Goal: Information Seeking & Learning: Understand process/instructions

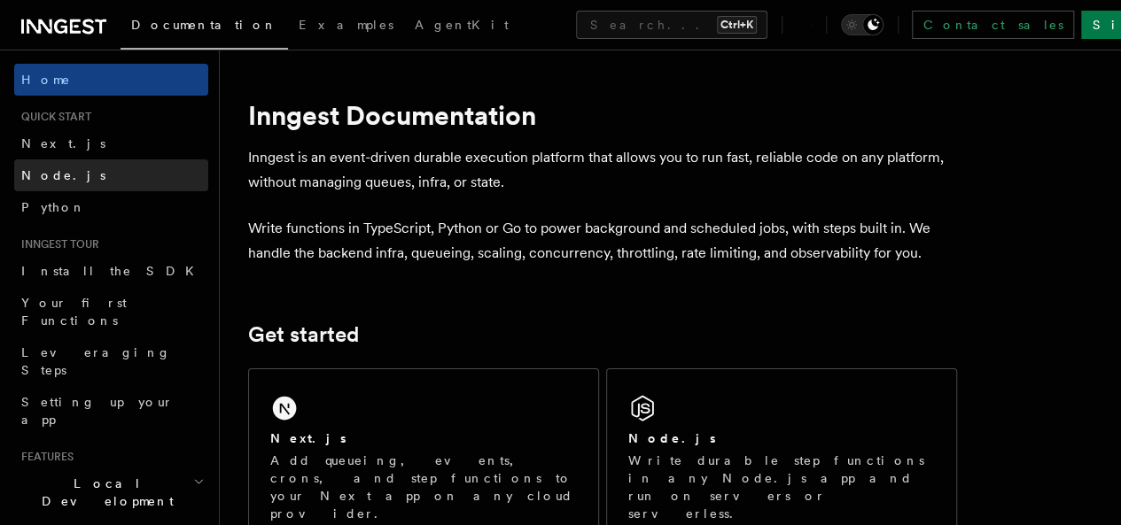
click at [66, 181] on link "Node.js" at bounding box center [111, 175] width 194 height 32
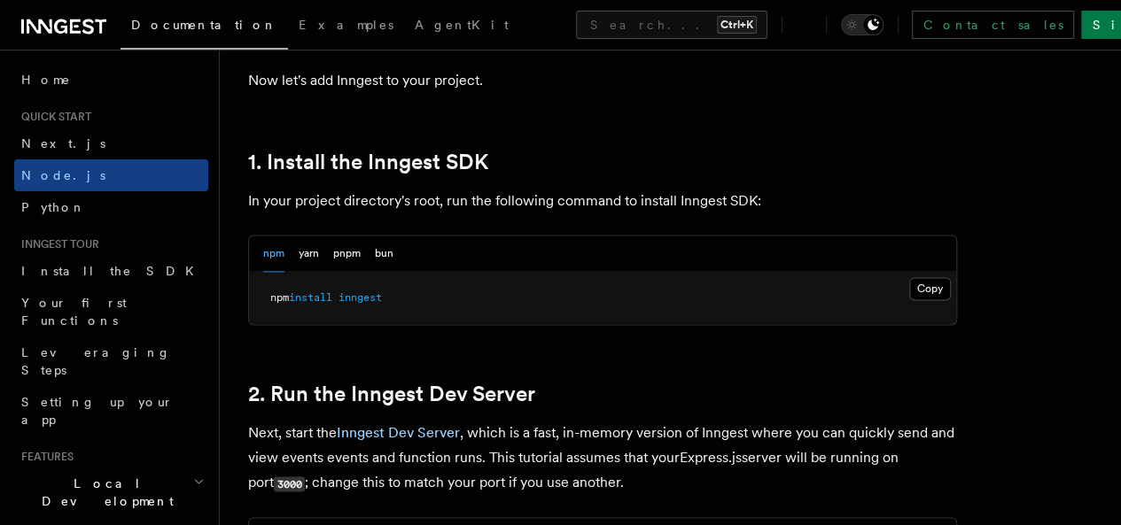
scroll to position [1107, 0]
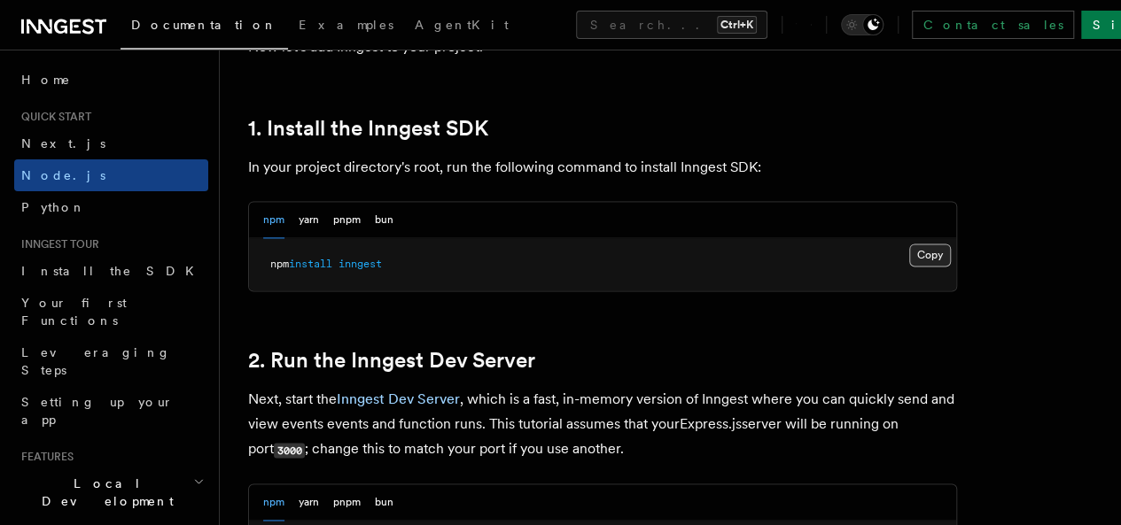
click at [909, 267] on button "Copy Copied" at bounding box center [930, 255] width 42 height 23
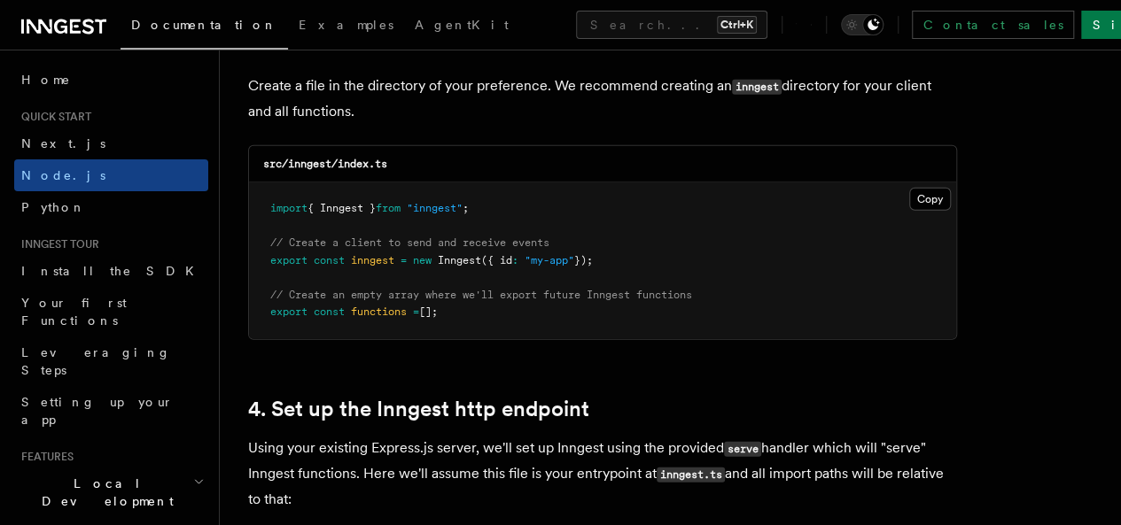
scroll to position [2382, 0]
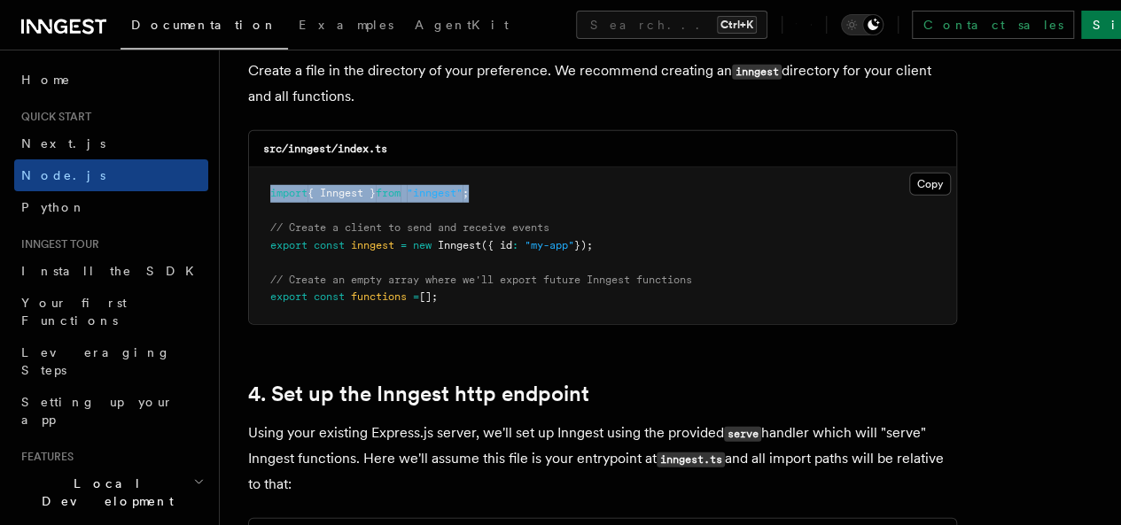
drag, startPoint x: 510, startPoint y: 183, endPoint x: 253, endPoint y: 180, distance: 257.0
click at [253, 180] on pre "import { Inngest } from "inngest" ; // Create a client to send and receive even…" at bounding box center [602, 245] width 707 height 157
copy span "import { Inngest } from "inngest" ;"
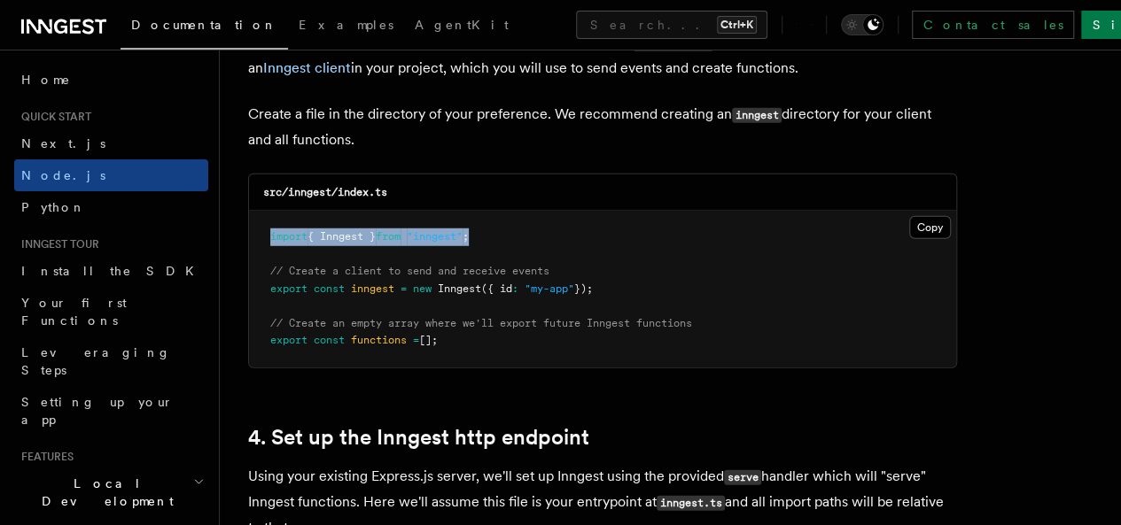
scroll to position [2337, 0]
click at [517, 214] on pre "import { Inngest } from "inngest" ; // Create a client to send and receive even…" at bounding box center [602, 290] width 707 height 157
click at [493, 184] on div "src/inngest/index.ts" at bounding box center [602, 193] width 707 height 36
drag, startPoint x: 615, startPoint y: 270, endPoint x: 260, endPoint y: 275, distance: 354.4
click at [260, 275] on pre "import { Inngest } from "inngest" ; // Create a client to send and receive even…" at bounding box center [602, 290] width 707 height 157
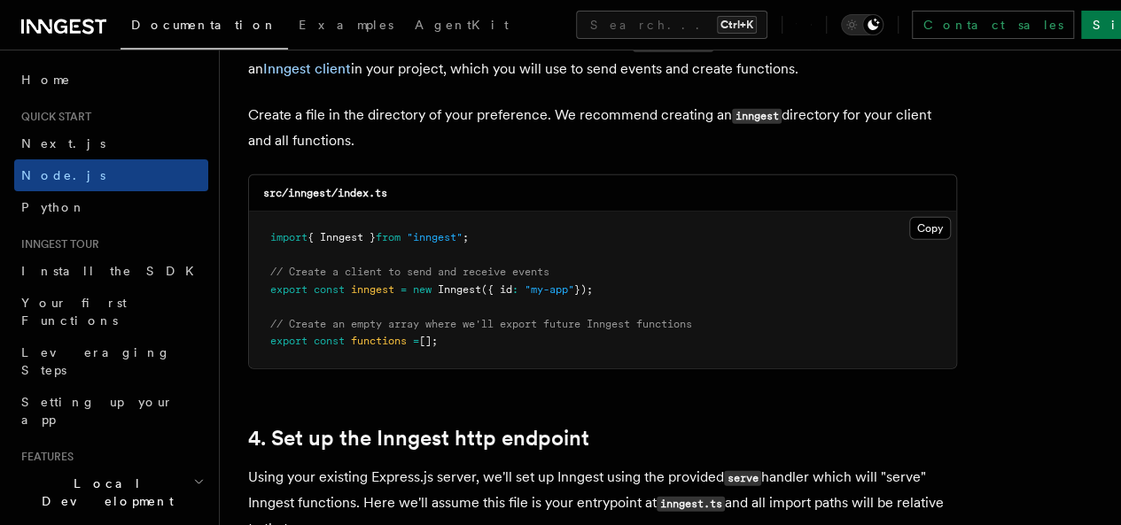
copy span "export const inngest = new Inngest ({ id : "my-app" });"
drag, startPoint x: 453, startPoint y: 338, endPoint x: 218, endPoint y: 327, distance: 235.0
drag, startPoint x: 462, startPoint y: 316, endPoint x: 482, endPoint y: 344, distance: 33.7
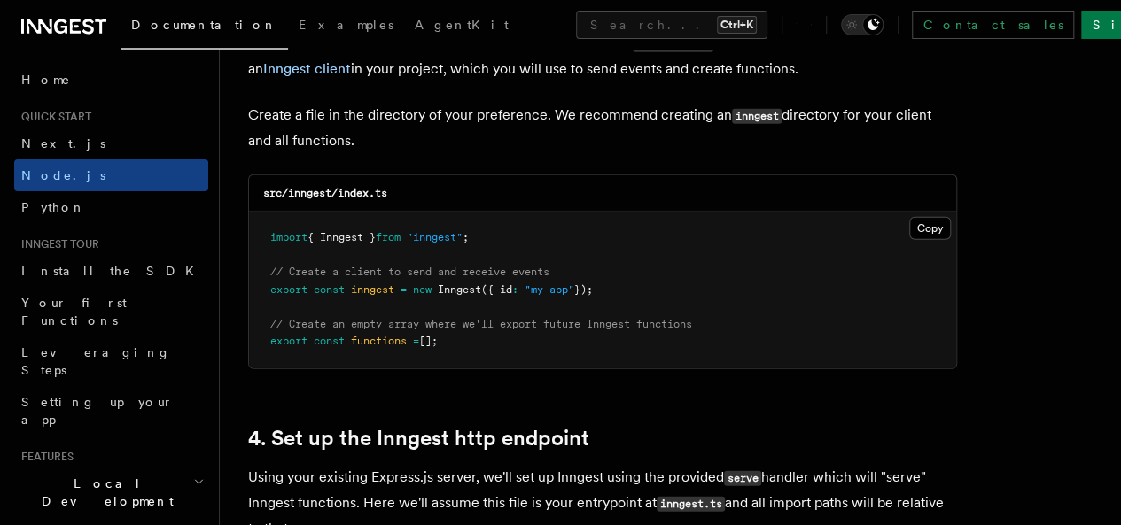
click at [482, 344] on pre "import { Inngest } from "inngest" ; // Create a client to send and receive even…" at bounding box center [602, 290] width 707 height 157
drag, startPoint x: 472, startPoint y: 342, endPoint x: 270, endPoint y: 332, distance: 202.2
click at [270, 332] on pre "import { Inngest } from "inngest" ; // Create a client to send and receive even…" at bounding box center [602, 290] width 707 height 157
click at [270, 335] on span "export" at bounding box center [288, 341] width 37 height 12
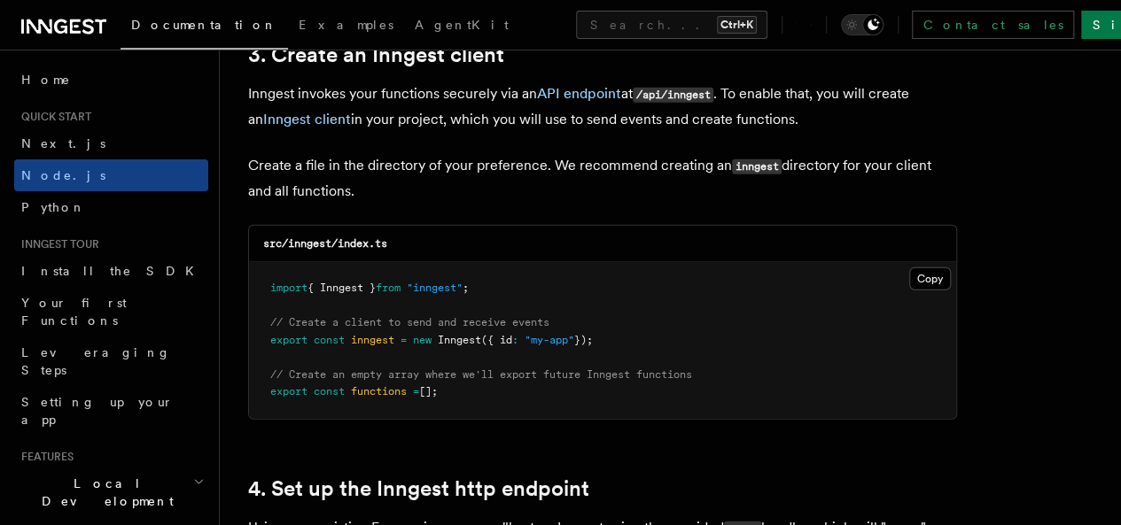
scroll to position [2282, 0]
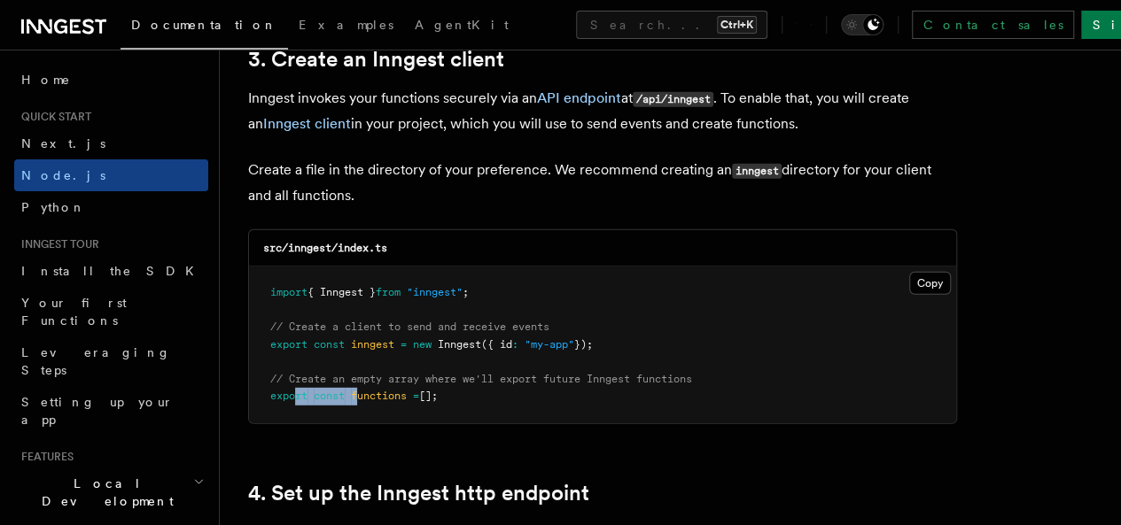
drag, startPoint x: 298, startPoint y: 387, endPoint x: 354, endPoint y: 375, distance: 58.0
click at [354, 375] on pre "import { Inngest } from "inngest" ; // Create a client to send and receive even…" at bounding box center [602, 345] width 707 height 157
click at [475, 379] on pre "import { Inngest } from "inngest" ; // Create a client to send and receive even…" at bounding box center [602, 345] width 707 height 157
drag, startPoint x: 475, startPoint y: 379, endPoint x: 246, endPoint y: 382, distance: 228.6
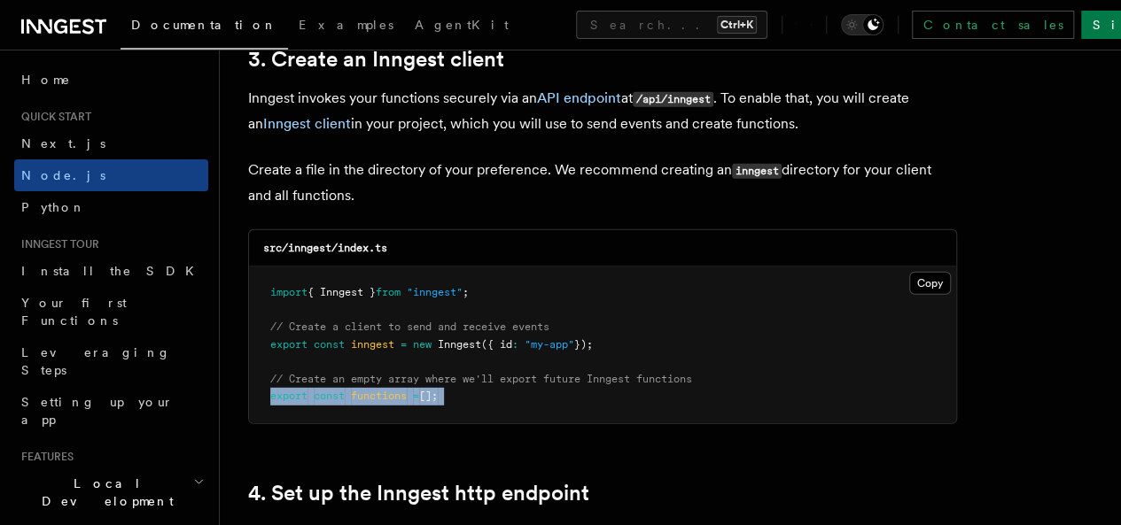
copy article "export const functions = [];"
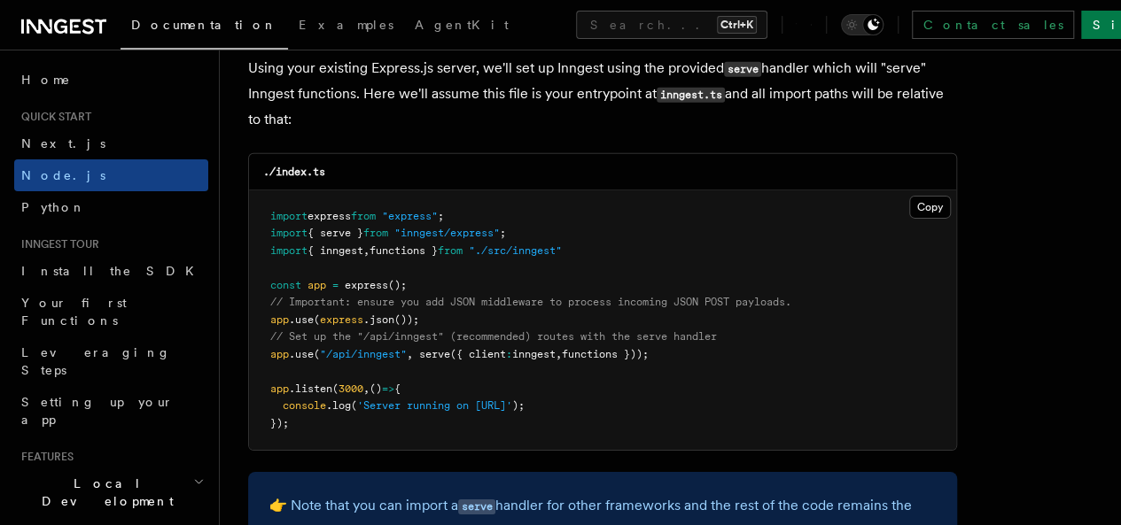
scroll to position [2825, 0]
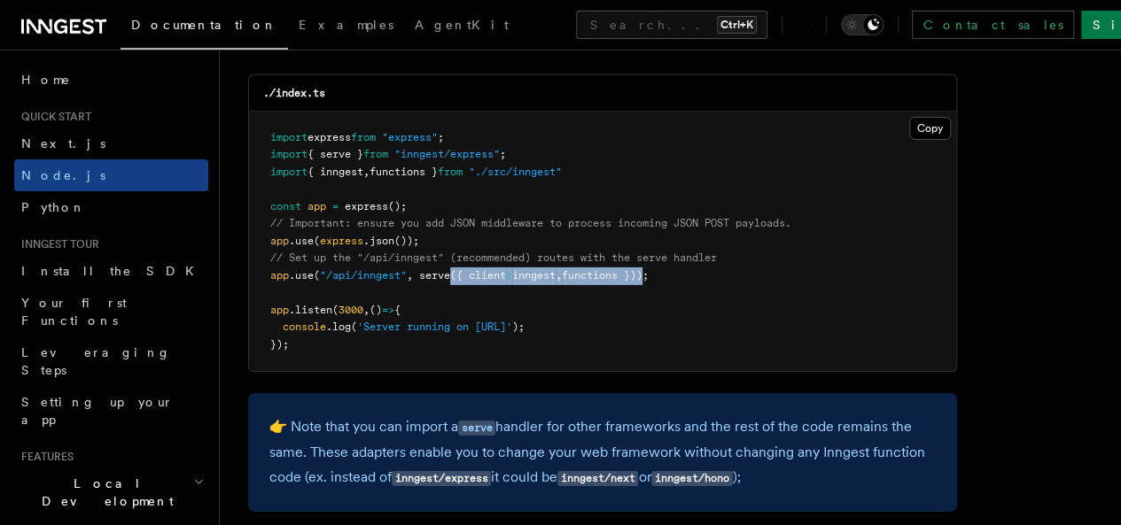
drag, startPoint x: 454, startPoint y: 258, endPoint x: 657, endPoint y: 260, distance: 203.8
click at [649, 269] on span "app .use ( "/api/inngest" , serve ({ client : inngest , functions }));" at bounding box center [459, 275] width 378 height 12
copy span "({ client : inngest , functions })"
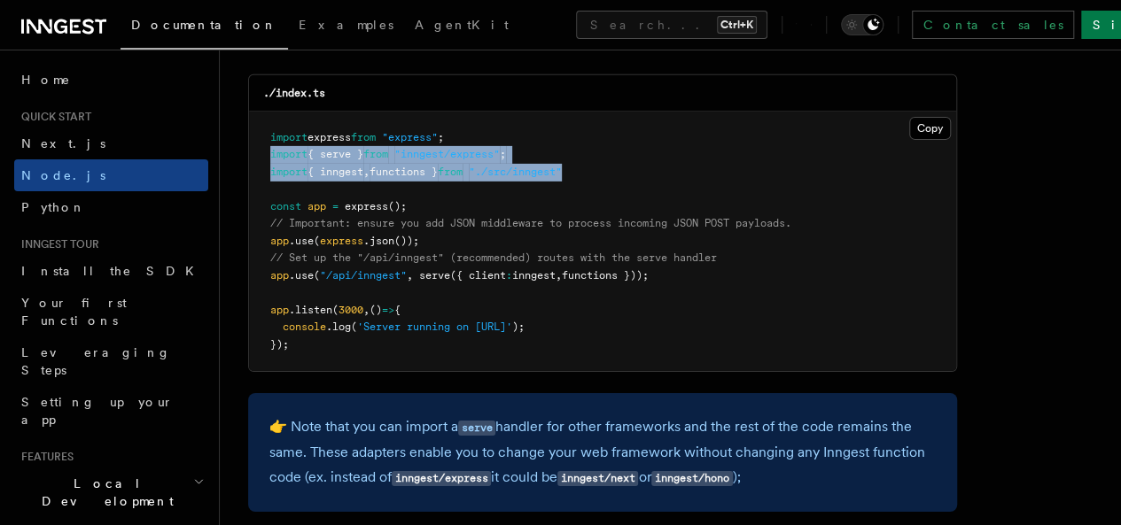
drag, startPoint x: 612, startPoint y: 160, endPoint x: 247, endPoint y: 141, distance: 365.5
copy code "import { serve } from "inngest/express" ; import { inngest , functions } from "…"
